Goal: Transaction & Acquisition: Purchase product/service

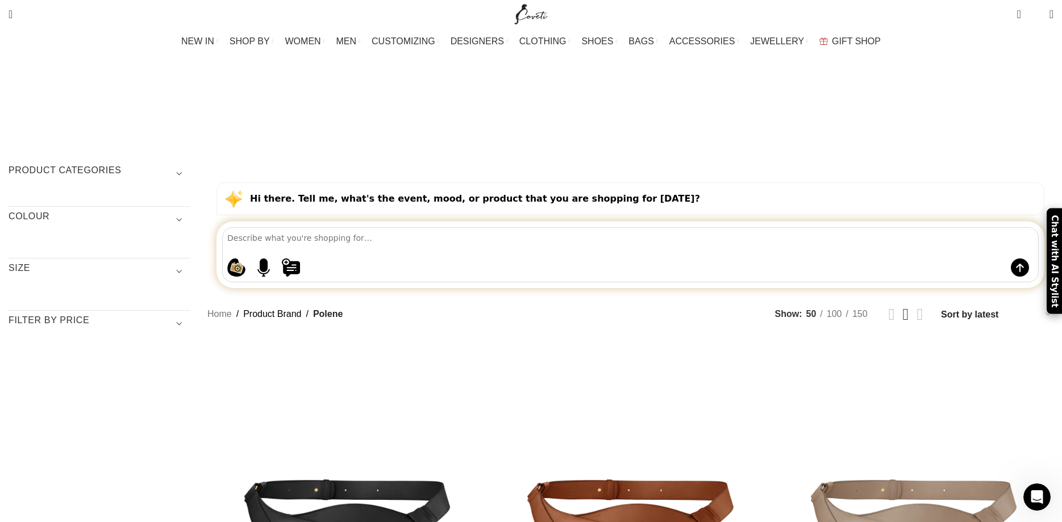
click at [790, 232] on span "Show sidebar" at bounding box center [531, 261] width 1062 height 522
click at [804, 228] on span "Show sidebar" at bounding box center [531, 261] width 1062 height 522
click at [833, 230] on span "Show sidebar" at bounding box center [531, 261] width 1062 height 522
click at [788, 228] on span "Show sidebar" at bounding box center [531, 261] width 1062 height 522
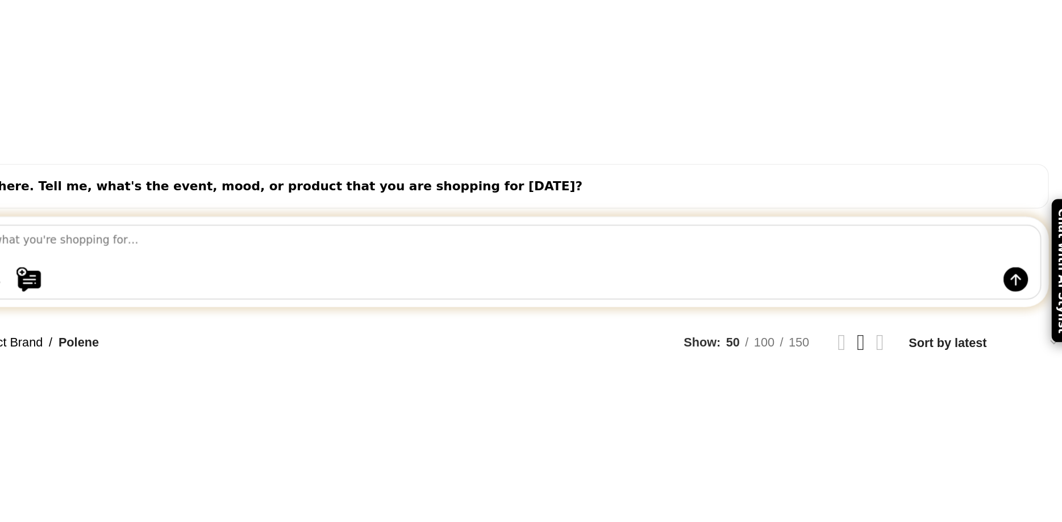
click at [711, 230] on span "Show sidebar" at bounding box center [531, 261] width 1062 height 522
click at [773, 182] on div "Hi there. Tell me, what's the event, mood, or product that you are shopping for…" at bounding box center [630, 198] width 828 height 33
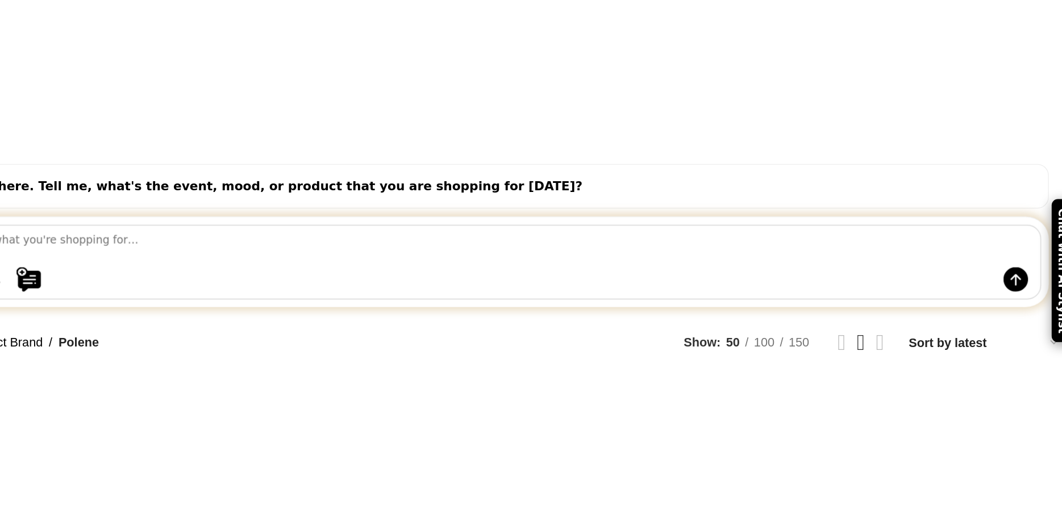
click at [740, 227] on div "Shopping ideas Casual summer dresses that aren't floral Cowgirl chic boots Prin…" at bounding box center [630, 254] width 816 height 55
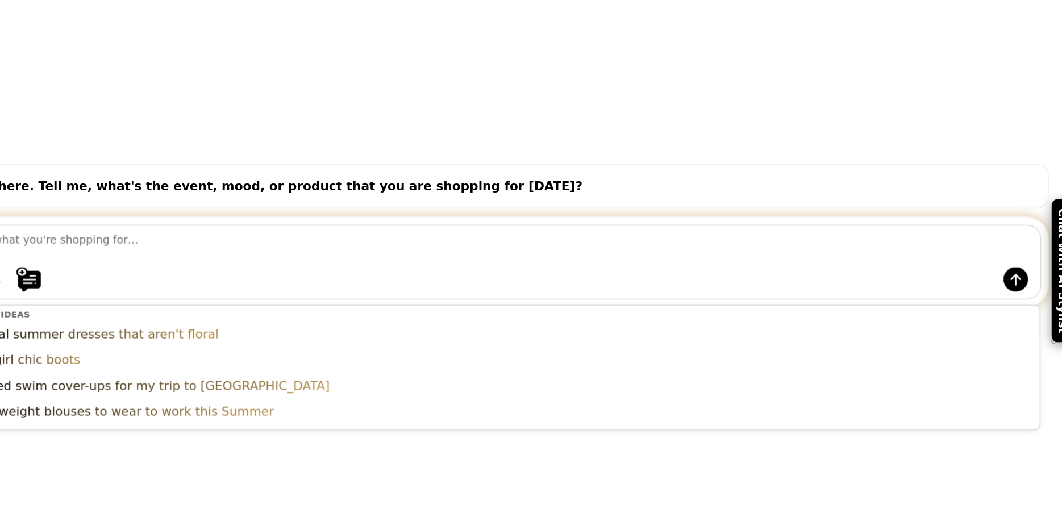
click at [740, 228] on textarea at bounding box center [632, 238] width 811 height 20
click at [953, 174] on span "Show sidebar" at bounding box center [531, 261] width 1062 height 522
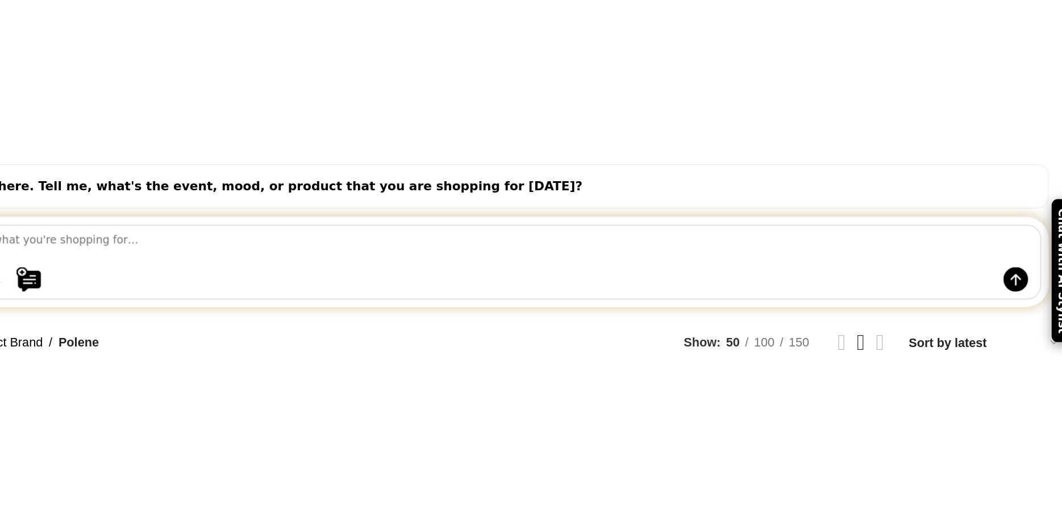
scroll to position [2, 0]
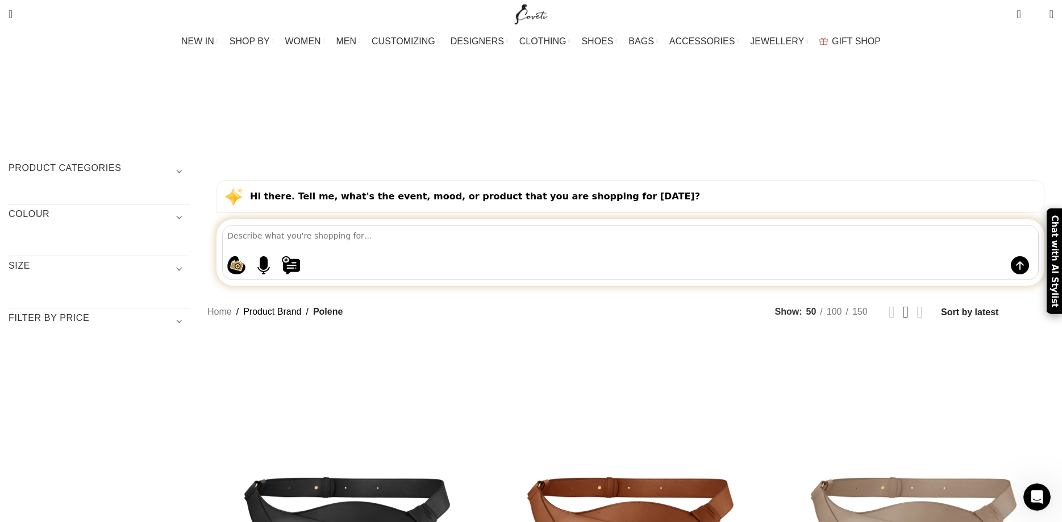
click at [190, 312] on h3 "Filter by price" at bounding box center [100, 321] width 182 height 19
drag, startPoint x: 196, startPoint y: 262, endPoint x: 397, endPoint y: 255, distance: 201.3
click at [190, 343] on div at bounding box center [100, 348] width 182 height 11
click at [180, 340] on span at bounding box center [171, 348] width 17 height 17
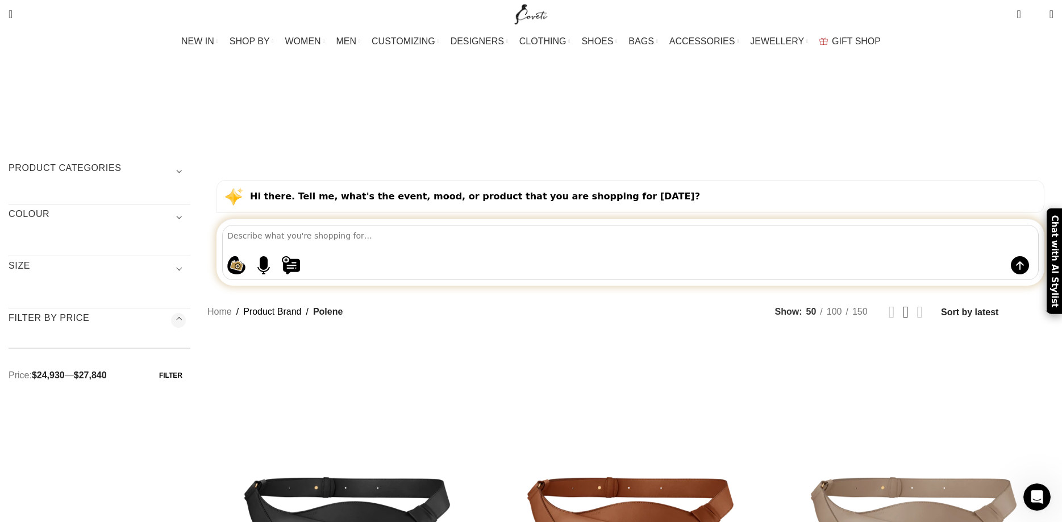
drag, startPoint x: 355, startPoint y: 262, endPoint x: 296, endPoint y: 268, distance: 59.4
click at [180, 340] on span at bounding box center [171, 348] width 17 height 17
click at [190, 365] on button "Filter" at bounding box center [170, 375] width 39 height 20
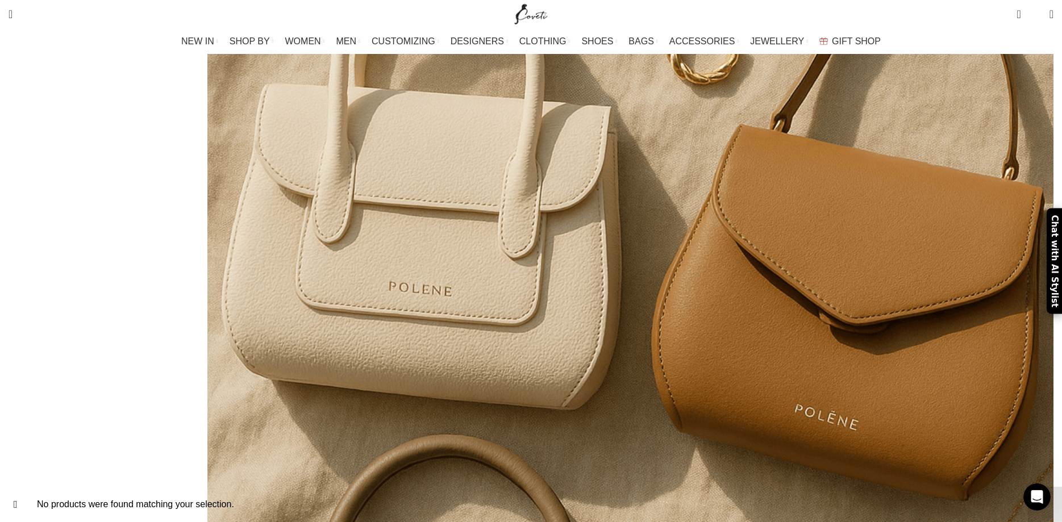
scroll to position [1043, 0]
